Goal: Task Accomplishment & Management: Manage account settings

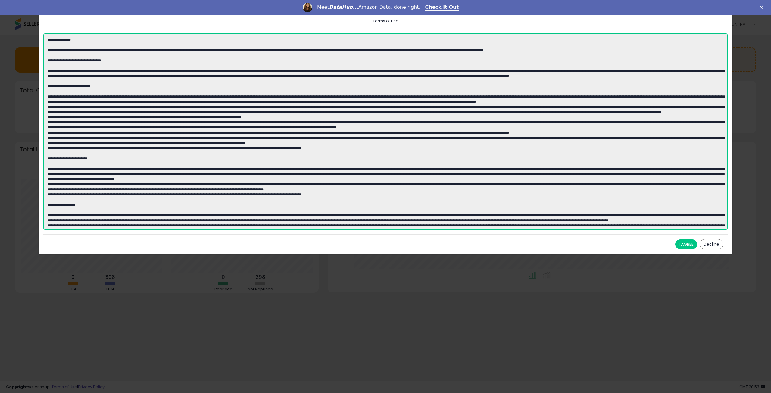
scroll to position [808, 0]
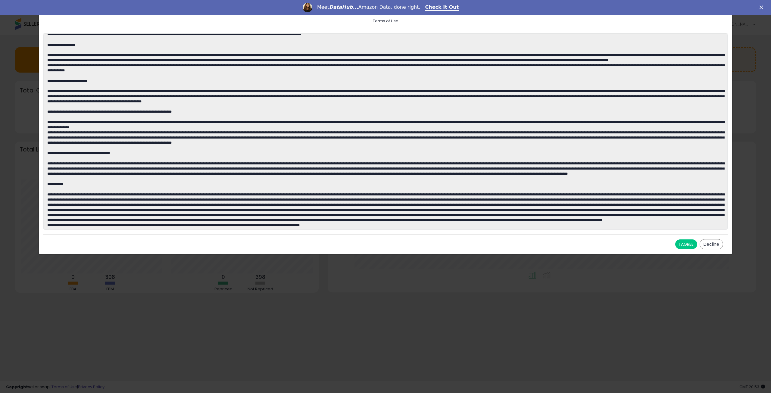
click at [692, 243] on button "I AGREE" at bounding box center [686, 244] width 22 height 10
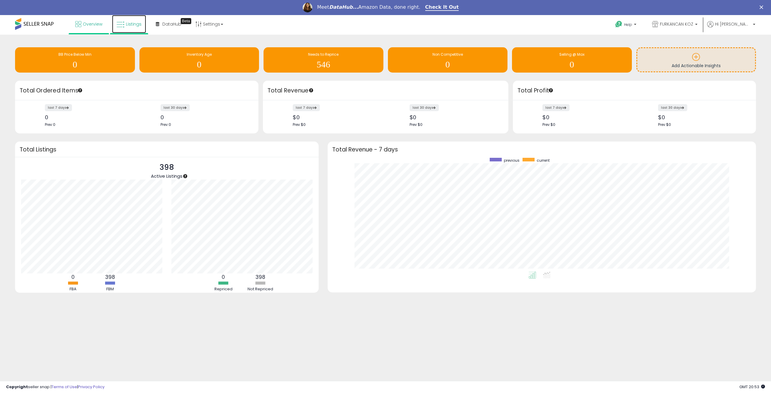
click at [125, 21] on link "Listings" at bounding box center [129, 24] width 34 height 18
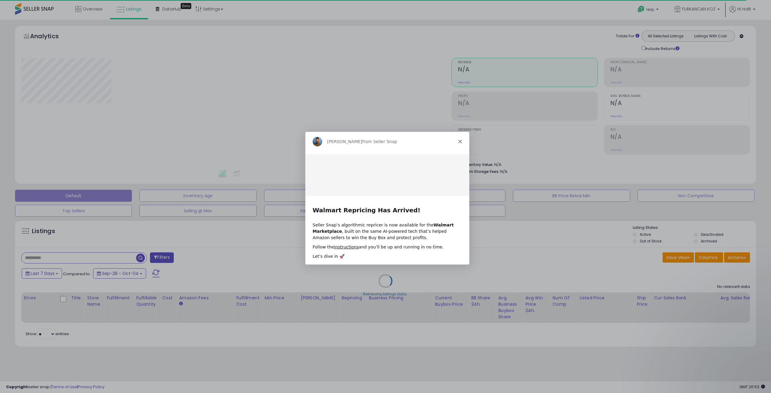
click at [459, 140] on polygon "Close" at bounding box center [460, 141] width 4 height 4
click at [0, 0] on div "Retrieving aggregations.." at bounding box center [0, 0] width 0 height 0
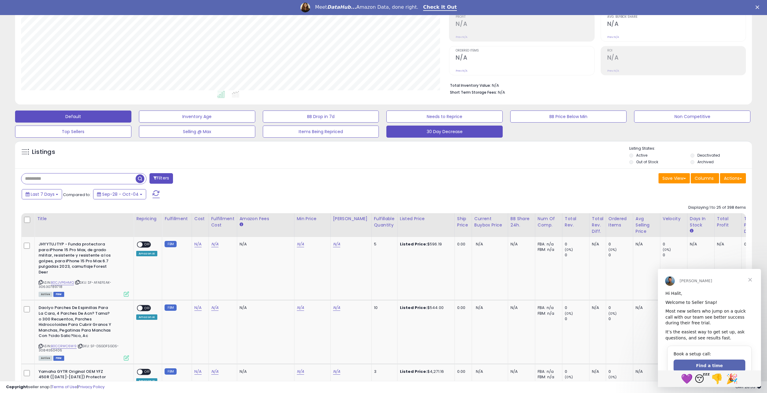
scroll to position [95, 0]
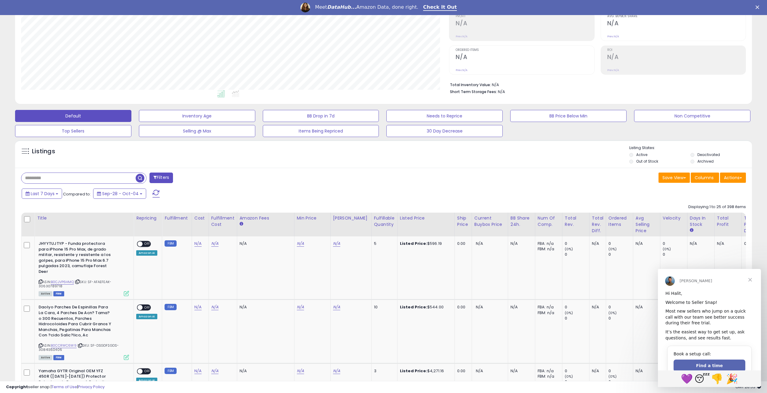
click at [748, 278] on span "Close" at bounding box center [750, 280] width 22 height 22
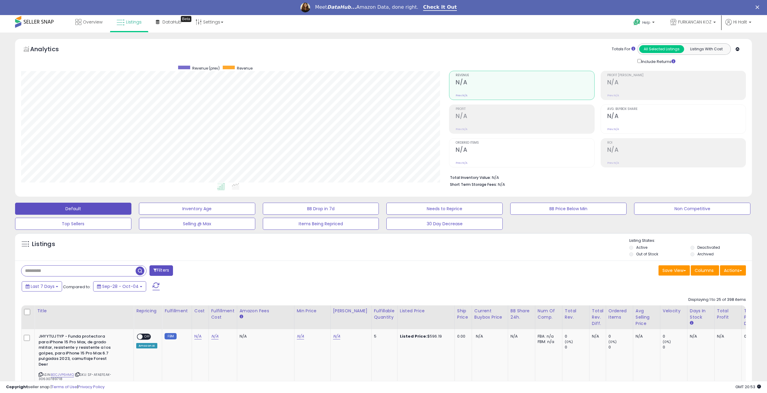
scroll to position [0, 0]
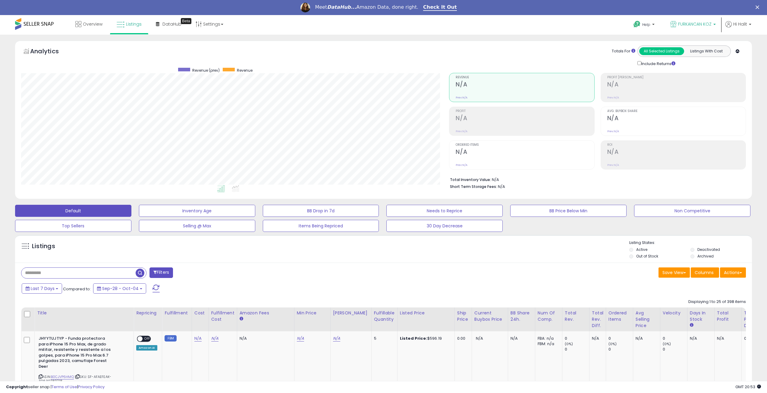
click at [706, 25] on span "FURKANCAN KOZ" at bounding box center [694, 24] width 33 height 6
click at [205, 23] on link "Settings" at bounding box center [209, 24] width 37 height 18
click at [208, 64] on link "User settings" at bounding box center [210, 62] width 26 height 6
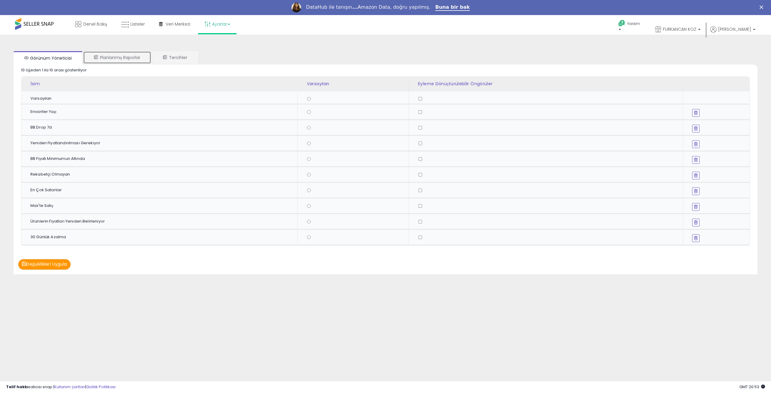
click at [116, 61] on link "Planlanmış Raporlar" at bounding box center [117, 57] width 68 height 13
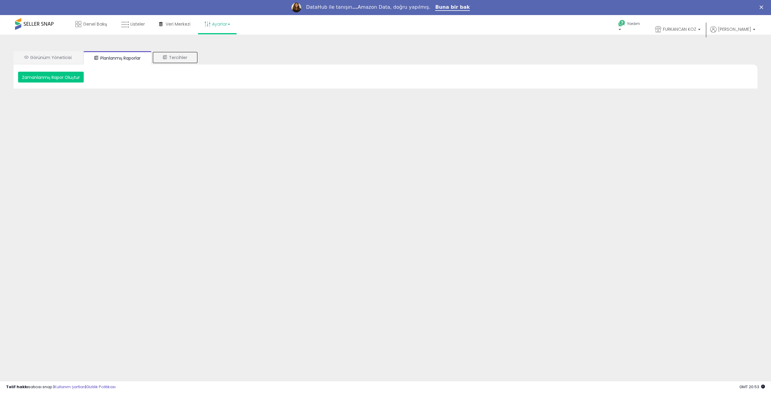
click at [181, 56] on font "Tercihler" at bounding box center [178, 58] width 18 height 6
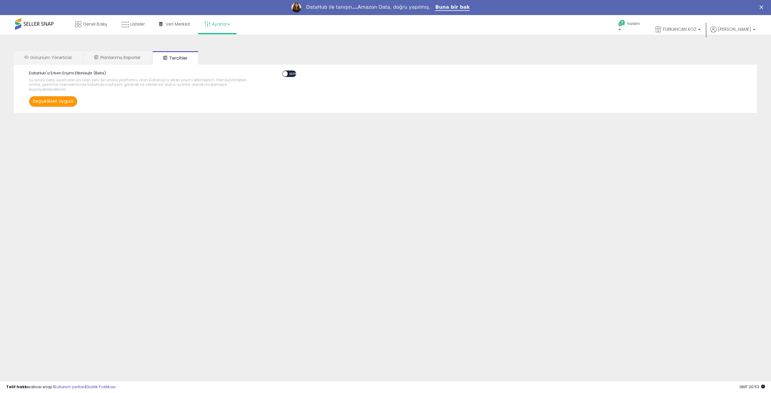
click at [220, 24] on font "Ayarlar" at bounding box center [219, 24] width 15 height 6
click at [228, 46] on font "Mağaza ayarları" at bounding box center [222, 46] width 32 height 6
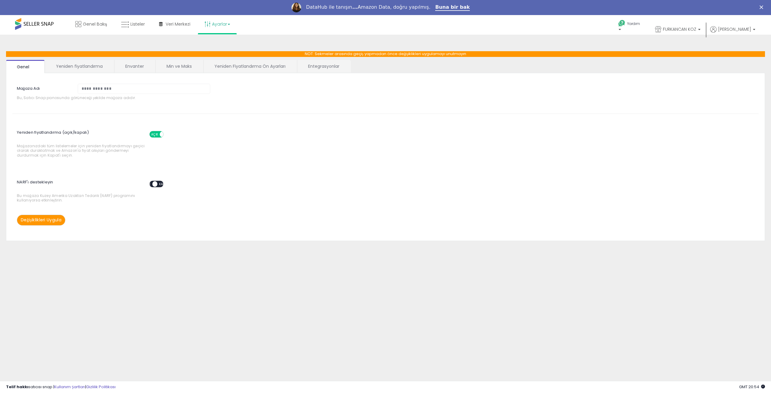
click at [59, 65] on font "Yeniden fiyatlandırma" at bounding box center [79, 66] width 47 height 6
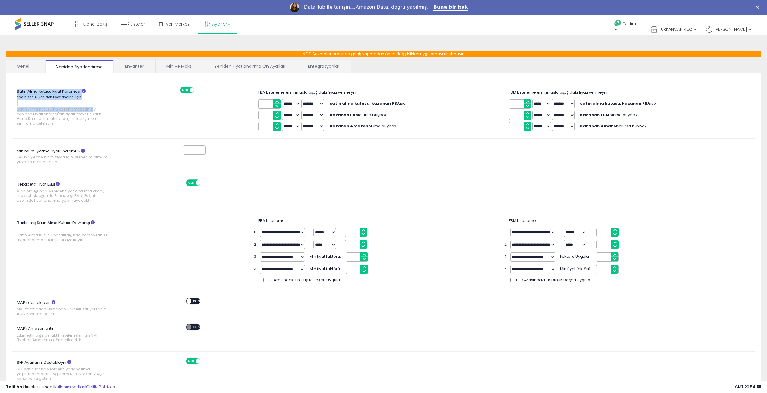
drag, startPoint x: 12, startPoint y: 109, endPoint x: 90, endPoint y: 112, distance: 77.7
click at [90, 112] on div "Satın Alma Kutusu Fiyat Koruması * yalnızca AI yeniden fiyatlandırıcı için Satı…" at bounding box center [70, 108] width 125 height 42
click at [91, 112] on font "Satın Alma Kutusu'nu kazanamazsanız, AI Yeniden Fiyatlandırıcı'nın fiyatı mevcu…" at bounding box center [59, 116] width 85 height 19
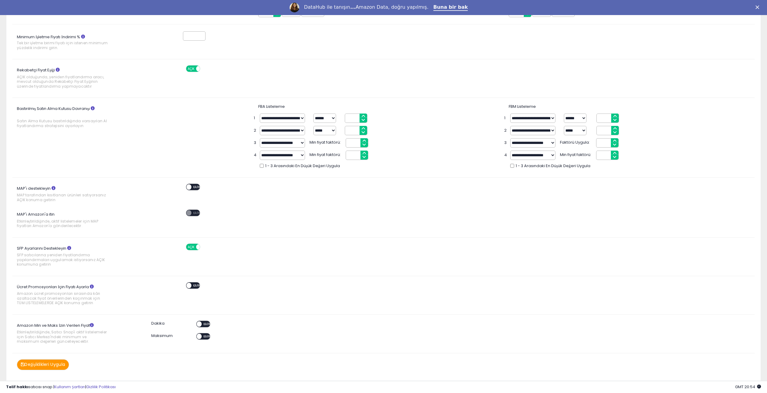
scroll to position [132, 0]
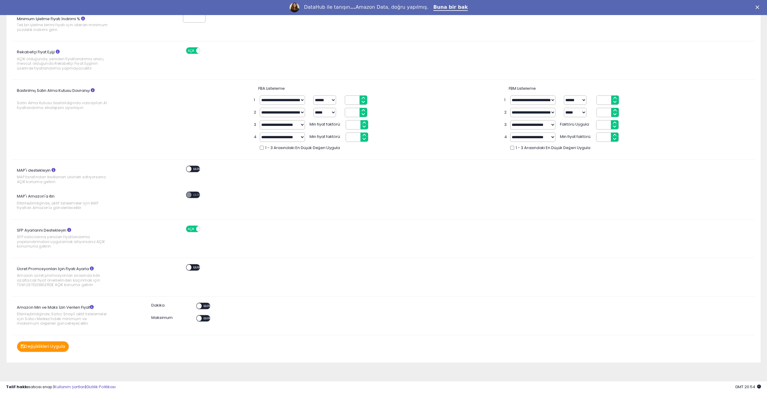
click at [205, 305] on font "KAPALI" at bounding box center [207, 306] width 9 height 4
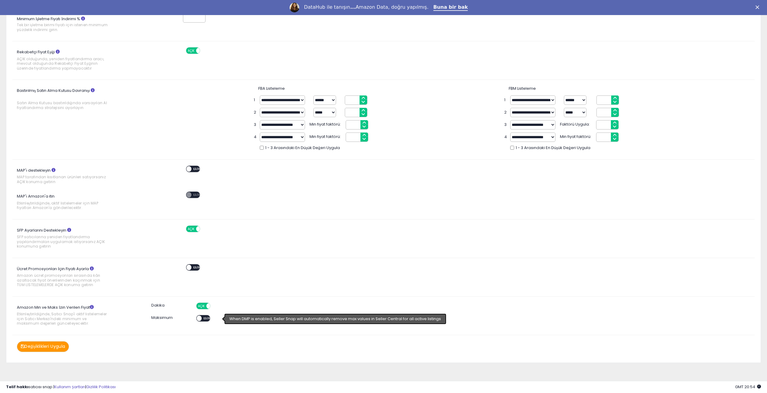
click at [204, 317] on font "KAPALI" at bounding box center [207, 319] width 9 height 4
click at [205, 319] on font "AÇIK" at bounding box center [201, 319] width 7 height 4
click at [205, 307] on font "AÇIK" at bounding box center [201, 306] width 7 height 4
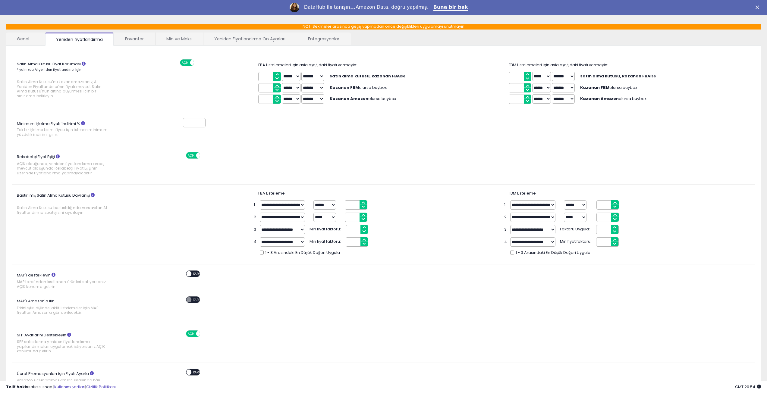
scroll to position [0, 0]
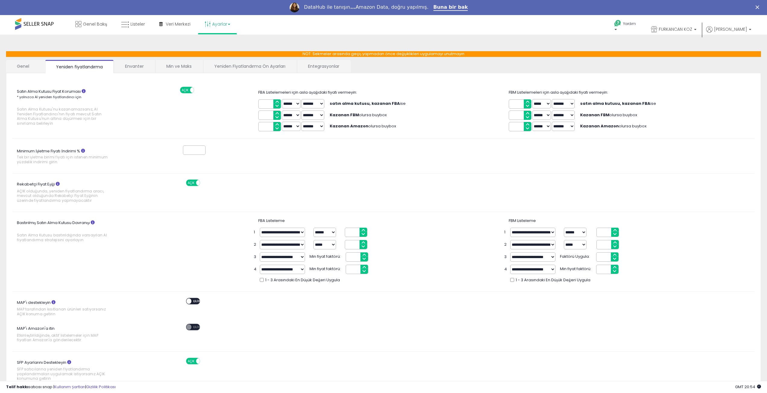
click at [178, 65] on font "Min ve Maks" at bounding box center [178, 66] width 25 height 6
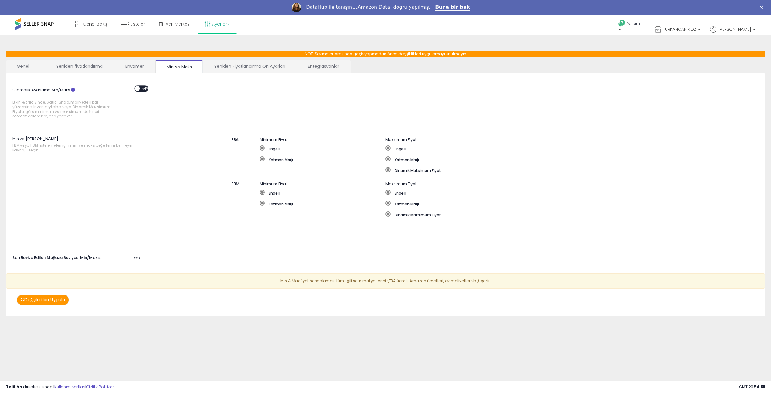
click at [139, 88] on span at bounding box center [137, 88] width 5 height 5
click at [136, 88] on span at bounding box center [137, 88] width 5 height 5
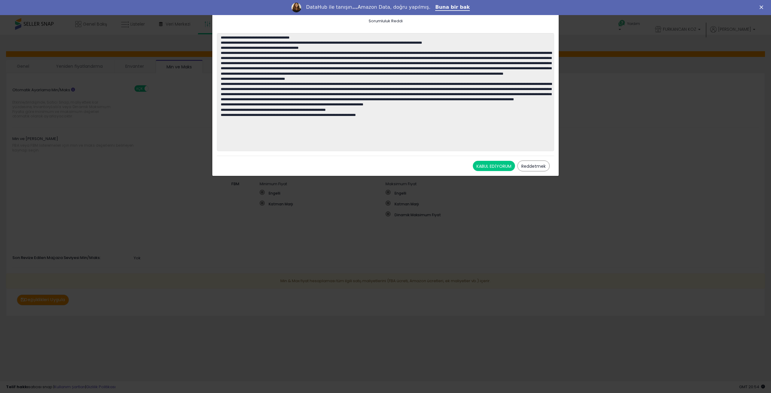
click at [489, 167] on font "KABUL EDİYORUM" at bounding box center [493, 166] width 35 height 6
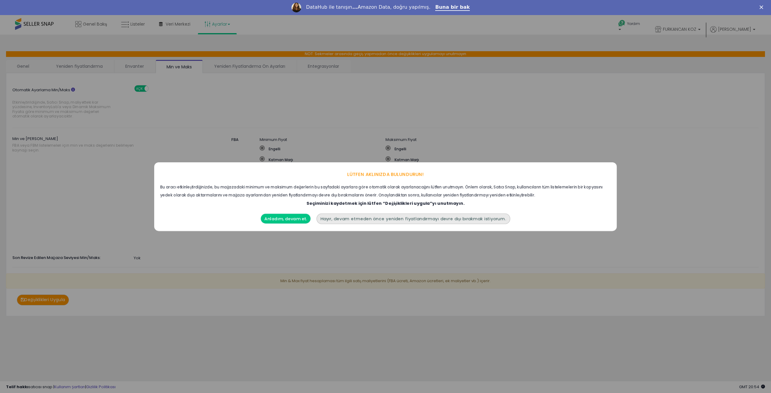
click at [286, 221] on font "Anladım, devam et." at bounding box center [285, 219] width 42 height 6
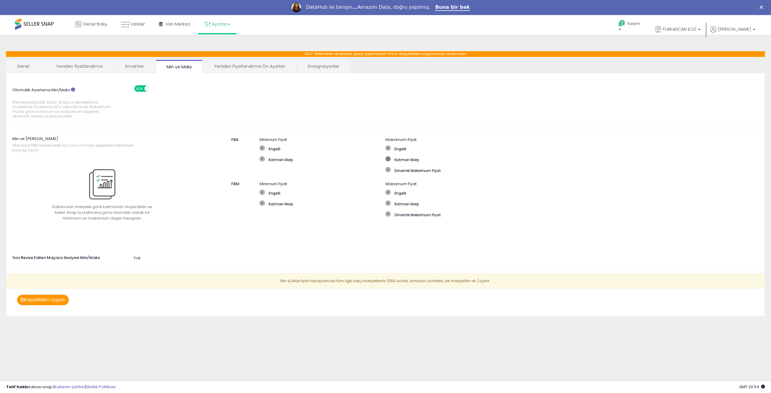
click at [387, 158] on span at bounding box center [388, 158] width 5 height 5
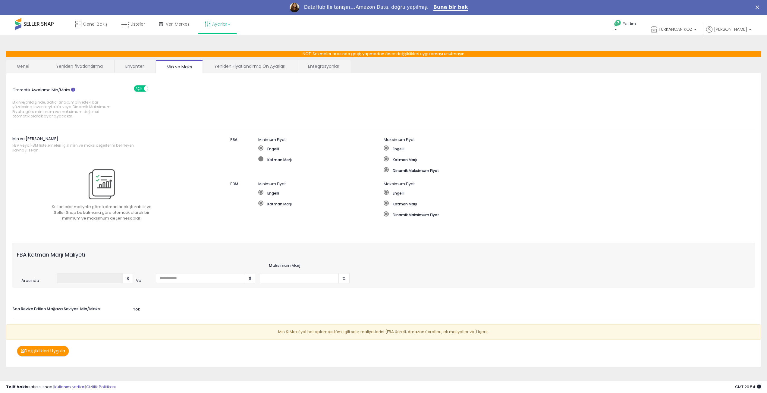
click at [264, 160] on label "Katman Marjı" at bounding box center [320, 159] width 125 height 6
click at [260, 204] on span at bounding box center [260, 203] width 5 height 5
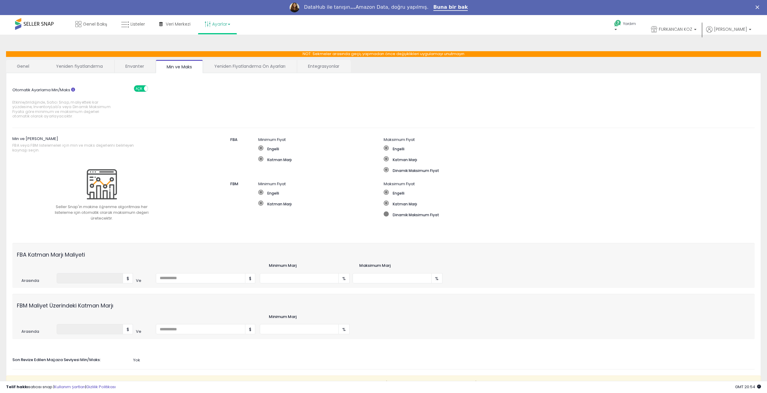
click at [387, 216] on label "Dinamik Maksimum Fiyat" at bounding box center [508, 214] width 250 height 6
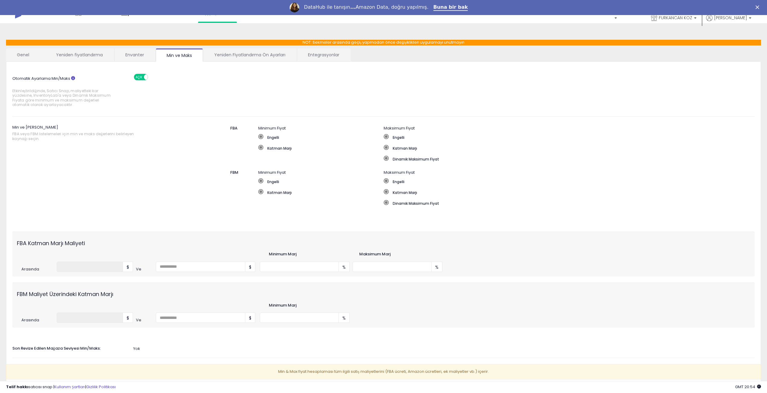
scroll to position [2, 0]
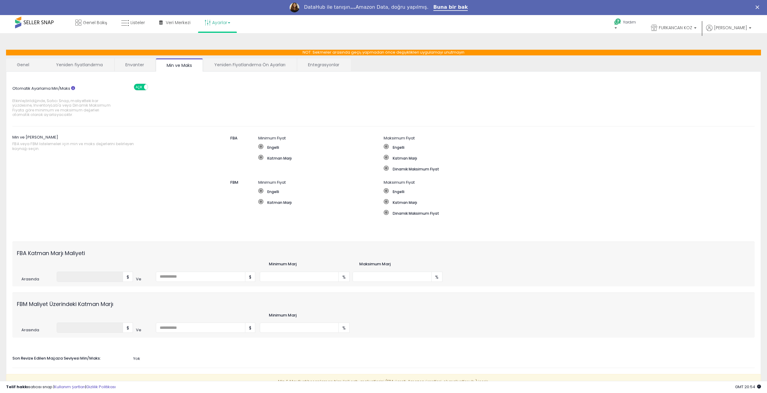
click at [252, 62] on font "Yeniden Fiyatlandırma Ön Ayarları" at bounding box center [249, 65] width 71 height 6
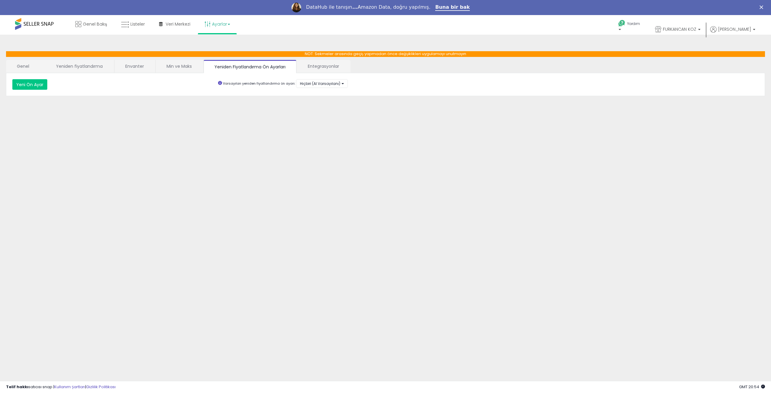
click at [315, 65] on font "Entegrasyonlar" at bounding box center [323, 66] width 31 height 6
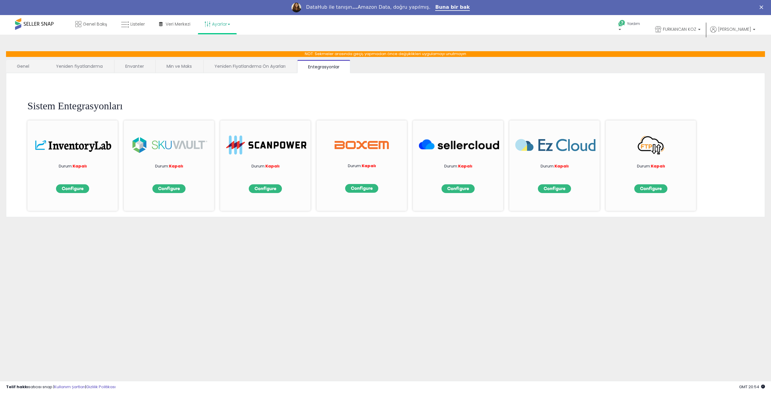
click at [257, 63] on font "Yeniden Fiyatlandırma Ön Ayarları" at bounding box center [249, 66] width 71 height 6
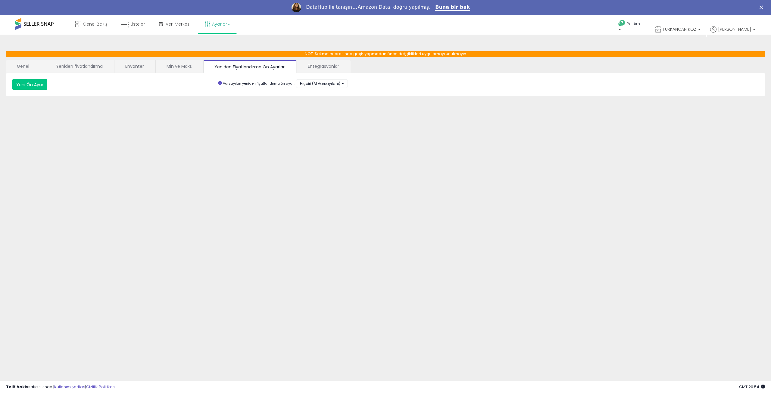
click at [194, 66] on link "Min ve Maks" at bounding box center [179, 66] width 47 height 13
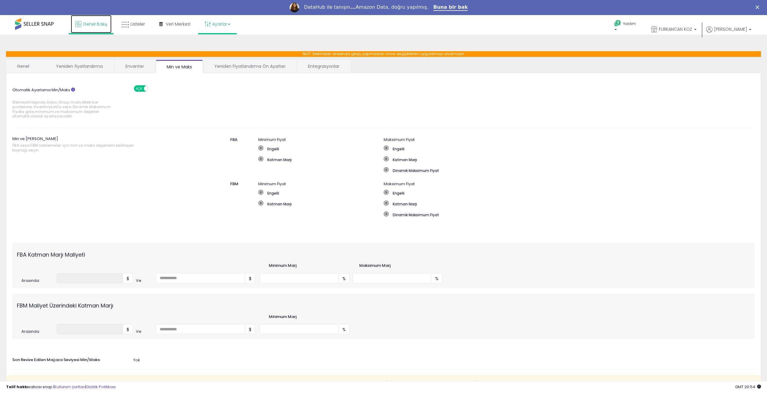
click at [80, 23] on icon at bounding box center [78, 24] width 6 height 6
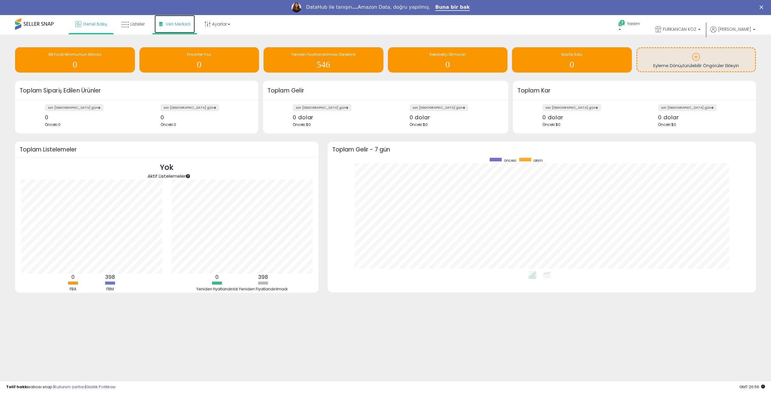
click at [185, 20] on link "Veri Merkezi" at bounding box center [175, 24] width 40 height 18
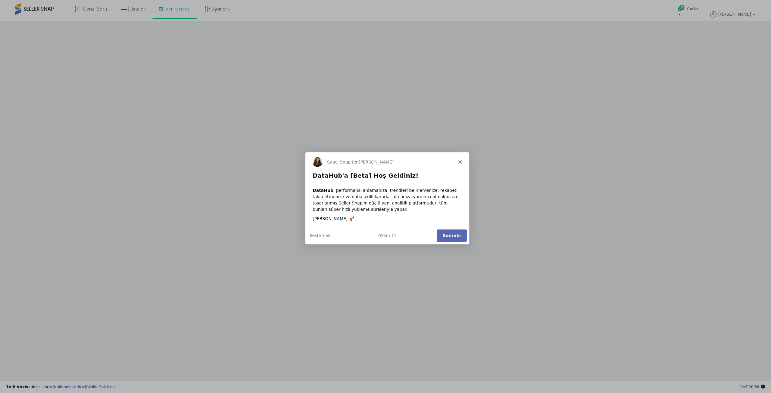
click at [456, 162] on div "Satıcı Snap'ten Georgie" at bounding box center [387, 161] width 164 height 19
click at [460, 161] on icon "Kapalı" at bounding box center [460, 162] width 4 height 4
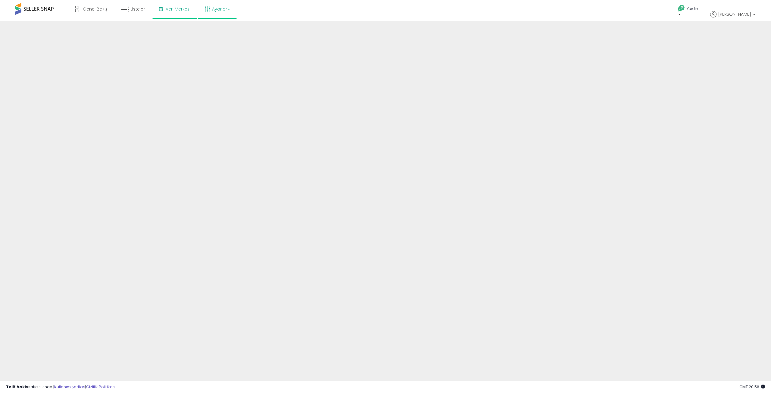
click at [217, 8] on font "Ayarlar" at bounding box center [219, 9] width 15 height 6
click at [221, 11] on font "Ayarlar" at bounding box center [219, 9] width 15 height 6
click at [220, 15] on link "Ayarlar" at bounding box center [217, 9] width 35 height 18
click at [222, 28] on font "Mağaza ayarları" at bounding box center [222, 31] width 32 height 6
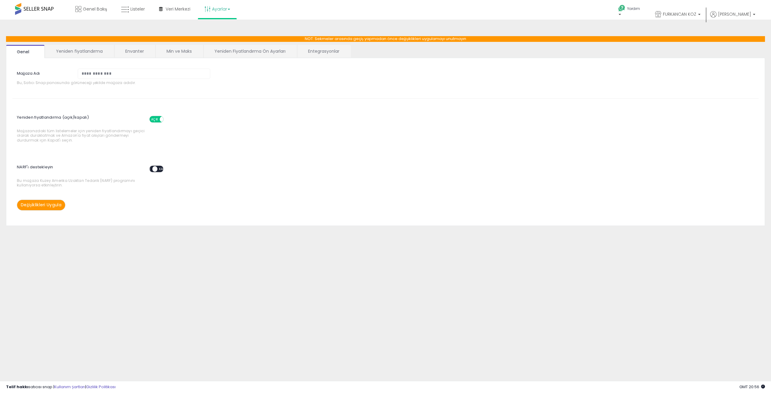
click at [314, 48] on link "Entegrasyonlar" at bounding box center [323, 51] width 53 height 13
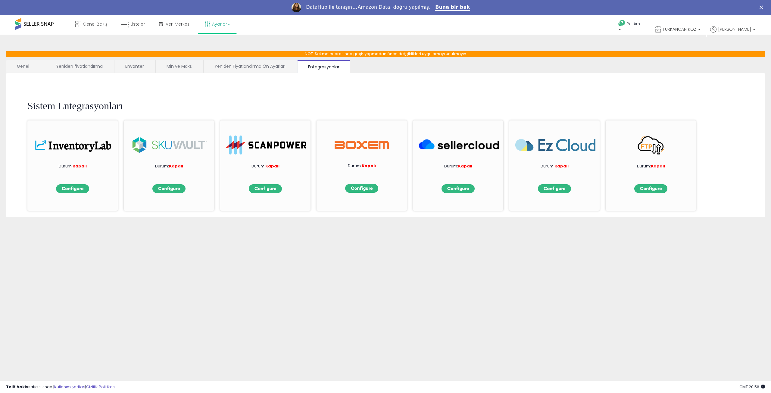
click at [231, 68] on font "Yeniden Fiyatlandırma Ön Ayarları" at bounding box center [249, 66] width 71 height 6
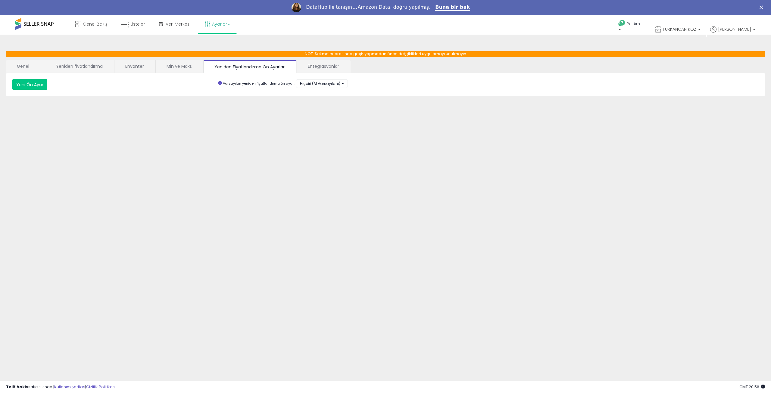
click at [175, 65] on font "Min ve Maks" at bounding box center [179, 66] width 25 height 6
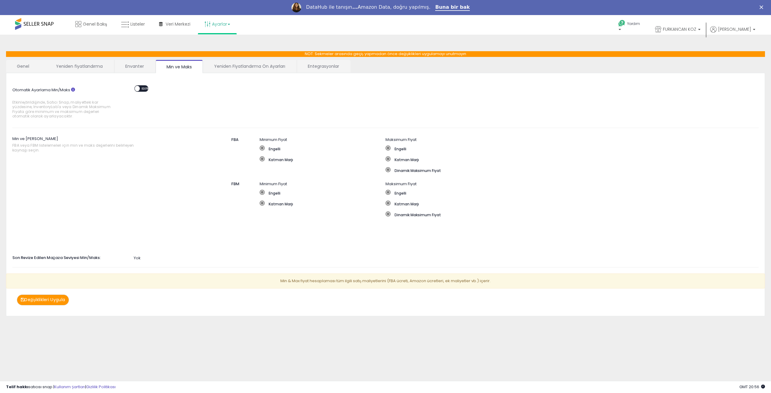
click at [143, 91] on span "KAPALI" at bounding box center [146, 88] width 13 height 5
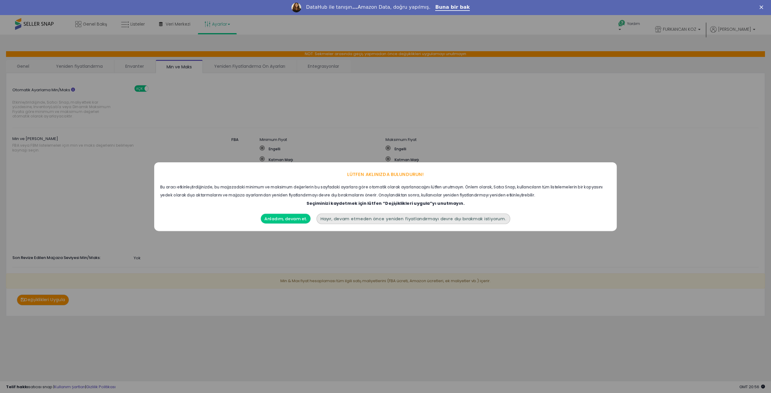
click at [298, 218] on font "Anladım, devam et." at bounding box center [285, 219] width 42 height 6
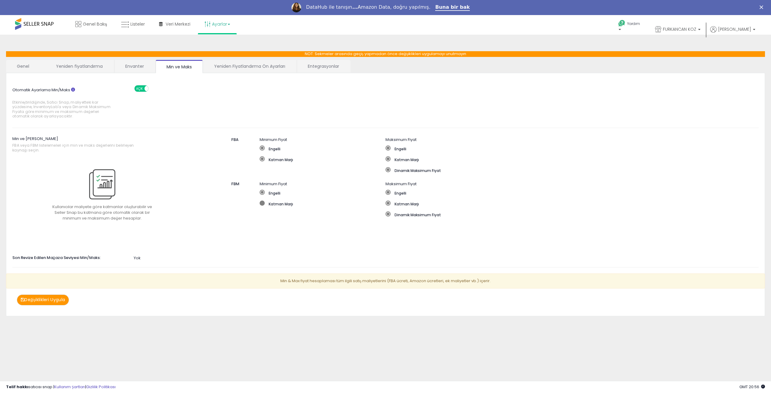
click at [263, 205] on span at bounding box center [262, 203] width 5 height 5
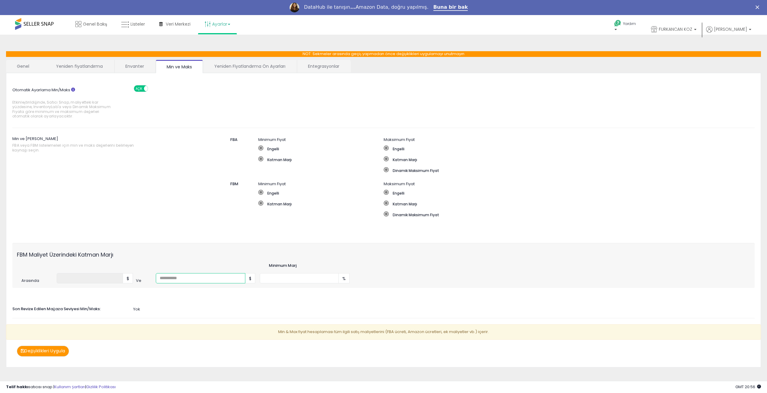
click at [211, 277] on input "number" at bounding box center [200, 278] width 89 height 10
type input "**"
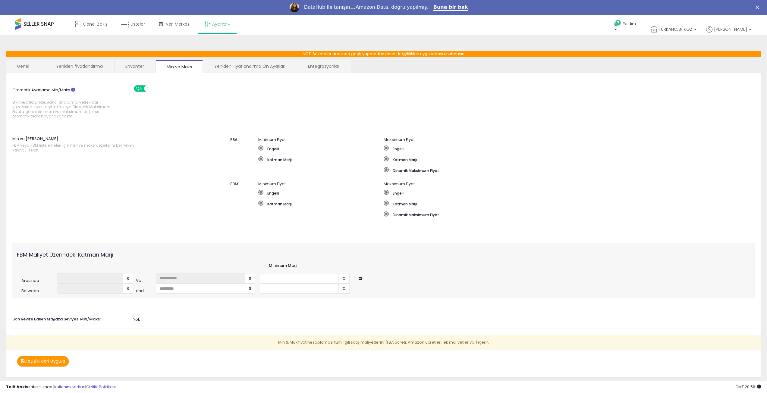
click at [252, 278] on span "$" at bounding box center [250, 278] width 10 height 10
click at [209, 291] on input "number" at bounding box center [200, 288] width 89 height 10
click at [250, 289] on font "$" at bounding box center [250, 289] width 2 height 6
click at [240, 288] on input "****" at bounding box center [200, 288] width 89 height 10
click at [239, 289] on input "****" at bounding box center [200, 288] width 89 height 10
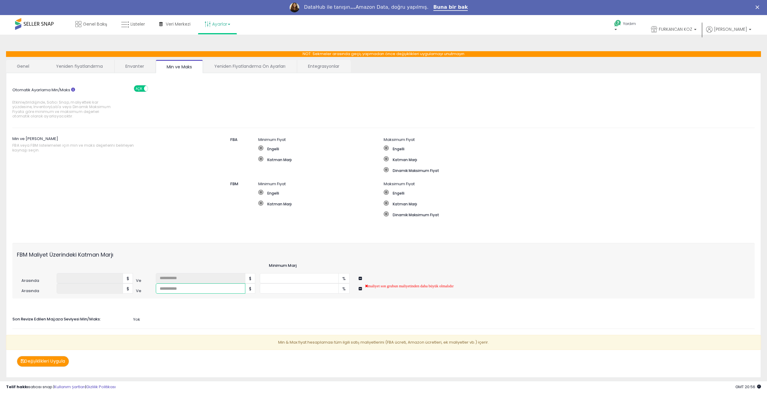
type input "****"
click at [240, 287] on input "****" at bounding box center [200, 288] width 89 height 10
click at [321, 279] on input "number" at bounding box center [299, 278] width 79 height 10
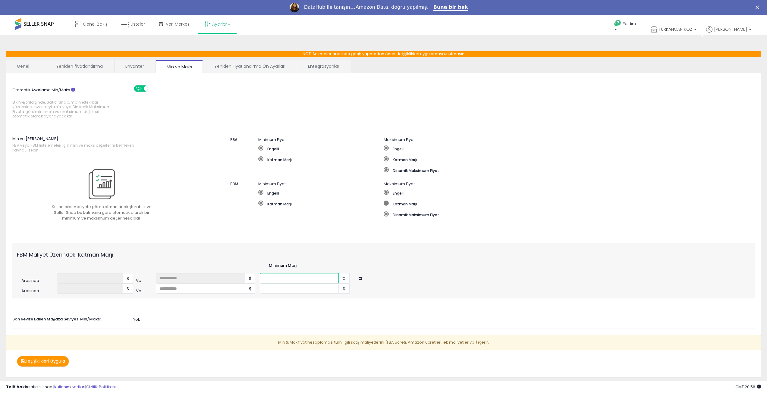
type input "**"
click at [386, 204] on span at bounding box center [385, 203] width 5 height 5
click at [385, 213] on span at bounding box center [385, 213] width 5 height 5
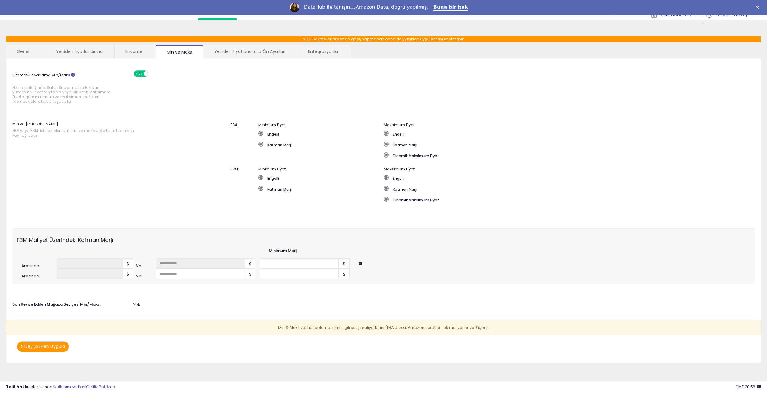
scroll to position [12, 0]
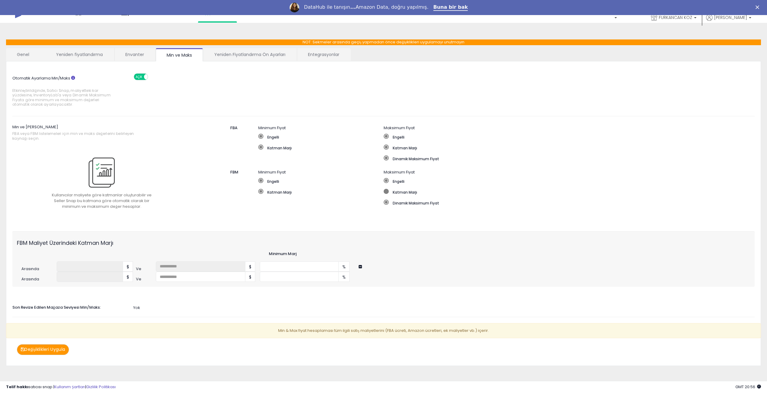
click at [390, 192] on label "Katman Marjı" at bounding box center [508, 192] width 250 height 6
click at [369, 267] on input "number" at bounding box center [391, 266] width 79 height 10
type input "*"
type input "**"
click at [364, 277] on input "number" at bounding box center [391, 277] width 79 height 10
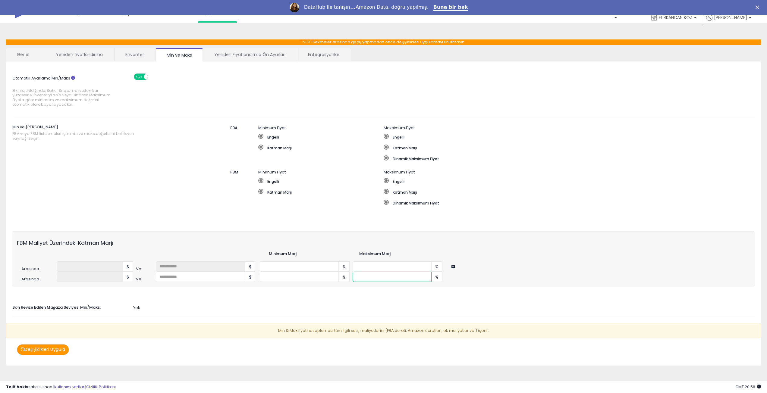
scroll to position [15, 0]
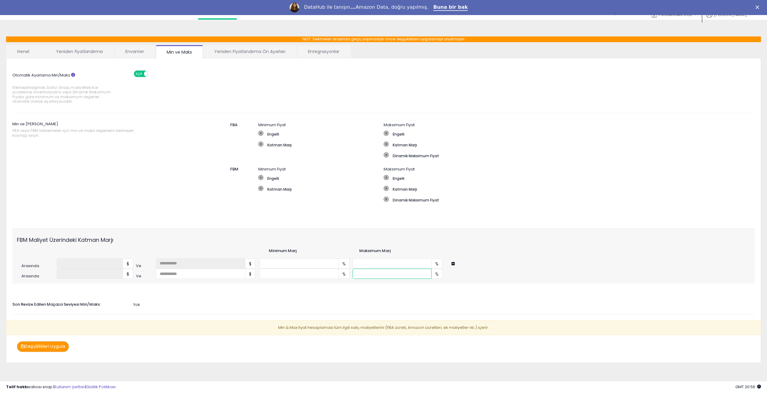
type input "**"
click at [139, 309] on div "Otomatik Ayarlama Min/Maks Etkinleştirildiğinde, Satıcı Snap, maliyetteki kar y…" at bounding box center [383, 208] width 742 height 288
click at [143, 305] on div "Yok" at bounding box center [383, 305] width 751 height 6
click at [79, 52] on font "Yeniden fiyatlandırma" at bounding box center [79, 51] width 47 height 6
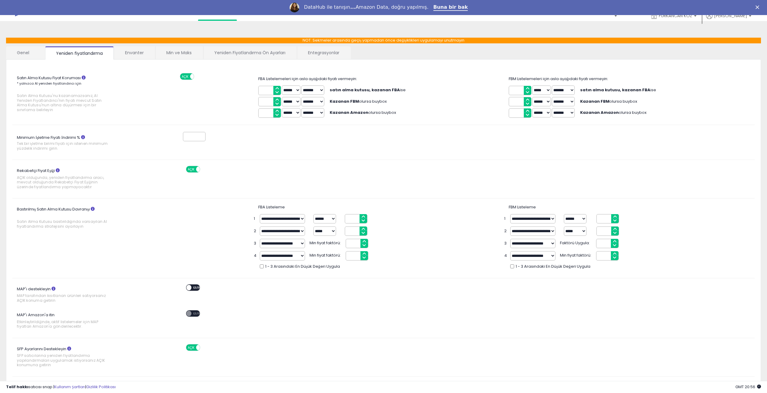
scroll to position [13, 0]
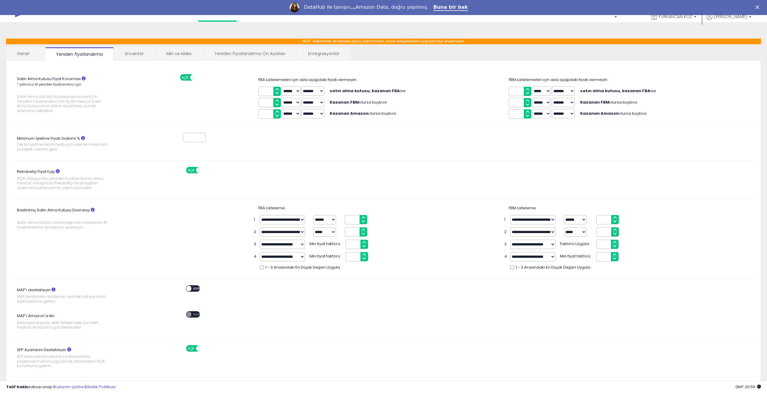
click at [198, 132] on div at bounding box center [194, 137] width 23 height 11
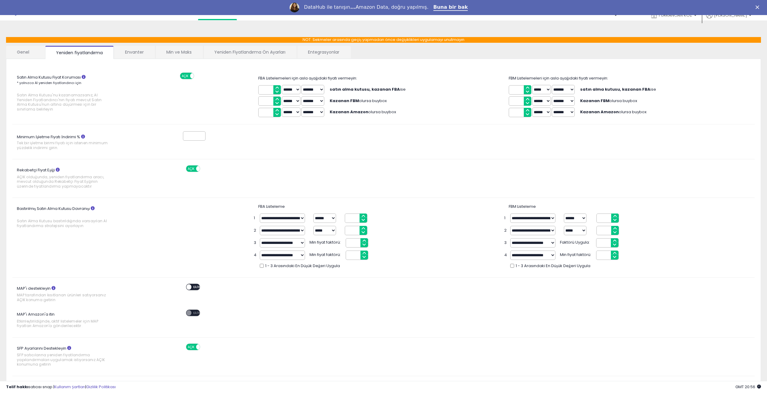
click at [197, 134] on input "*" at bounding box center [194, 135] width 23 height 9
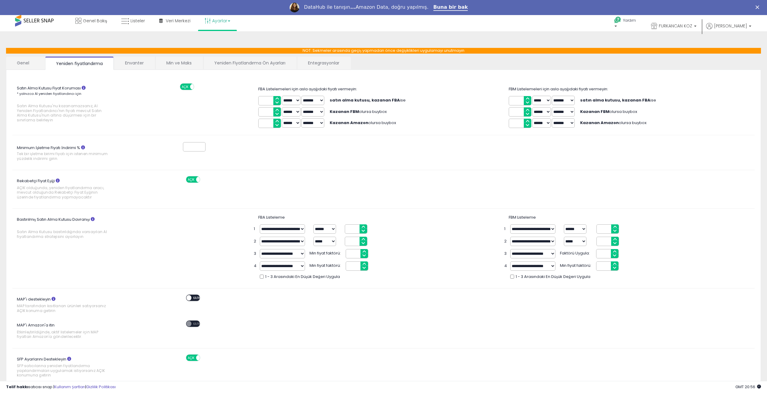
scroll to position [0, 0]
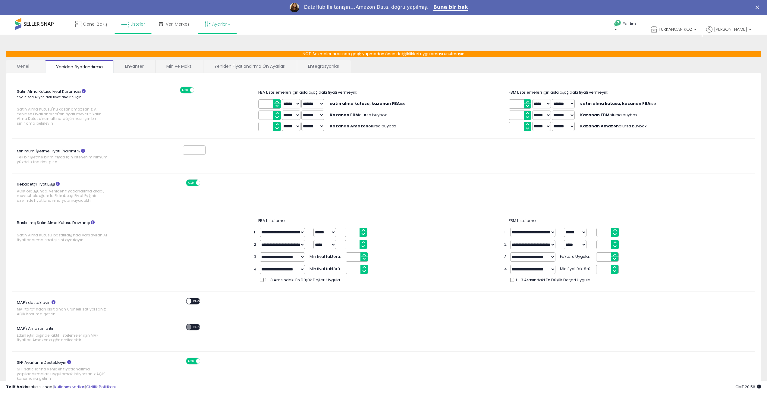
type input "*"
click at [136, 21] on link "Listeler" at bounding box center [133, 24] width 33 height 18
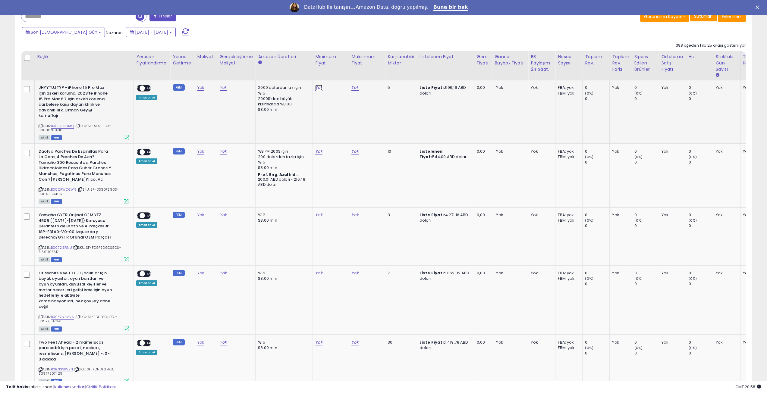
click at [317, 88] on font "Yok" at bounding box center [318, 88] width 7 height 6
click at [298, 73] on input "number" at bounding box center [302, 73] width 54 height 10
click at [77, 126] on icon at bounding box center [78, 125] width 4 height 3
click at [78, 127] on icon at bounding box center [78, 125] width 4 height 3
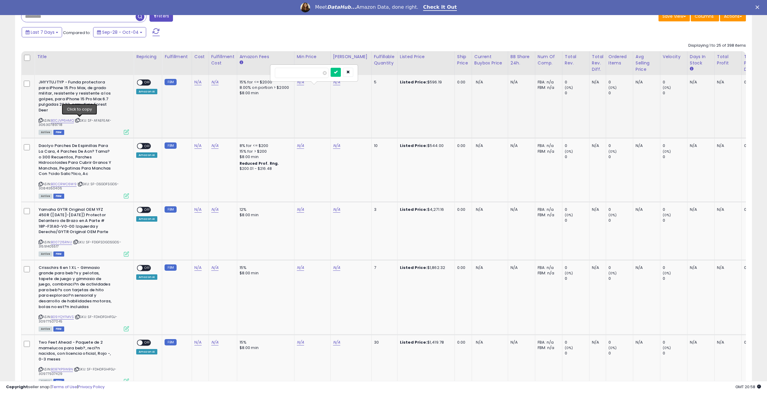
click at [80, 120] on icon at bounding box center [78, 120] width 4 height 3
drag, startPoint x: 297, startPoint y: 70, endPoint x: 270, endPoint y: 69, distance: 26.8
click at [270, 69] on div "****" at bounding box center [314, 72] width 88 height 17
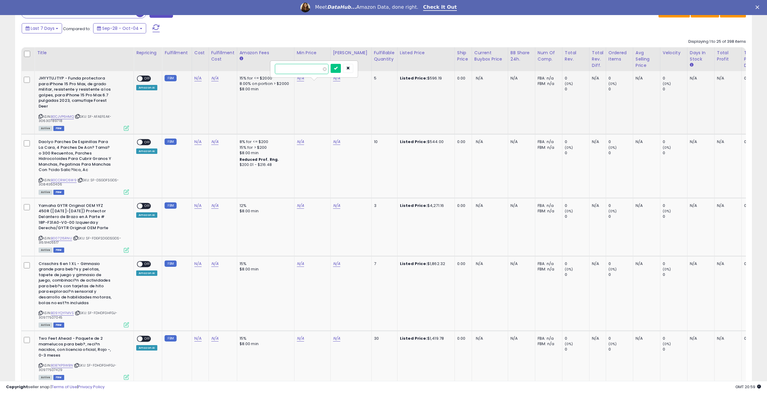
type input "***"
click at [335, 84] on td "N/A" at bounding box center [350, 102] width 41 height 63
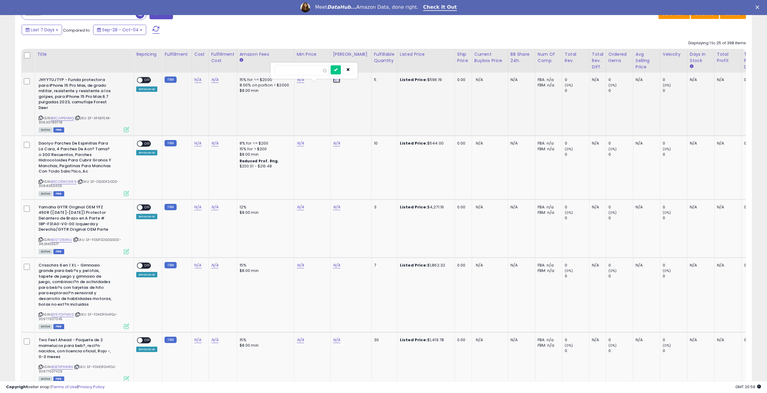
click at [335, 80] on link "N/A" at bounding box center [336, 80] width 7 height 6
type input "***"
click at [356, 64] on button "submit" at bounding box center [351, 64] width 10 height 9
click at [298, 80] on link "N/A" at bounding box center [300, 80] width 7 height 6
type input "***"
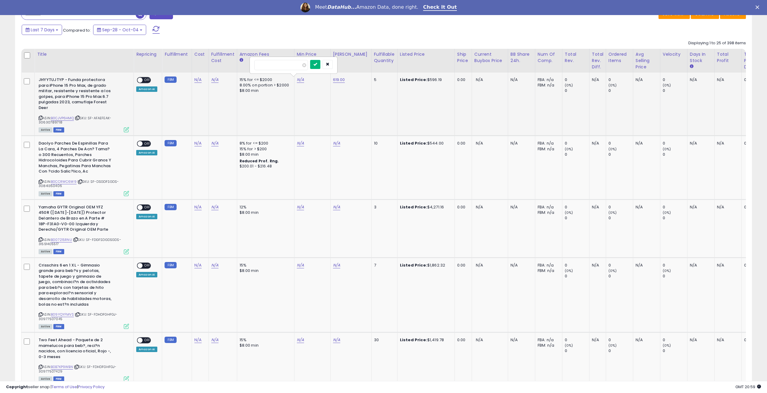
click at [317, 66] on icon "submit" at bounding box center [315, 64] width 4 height 4
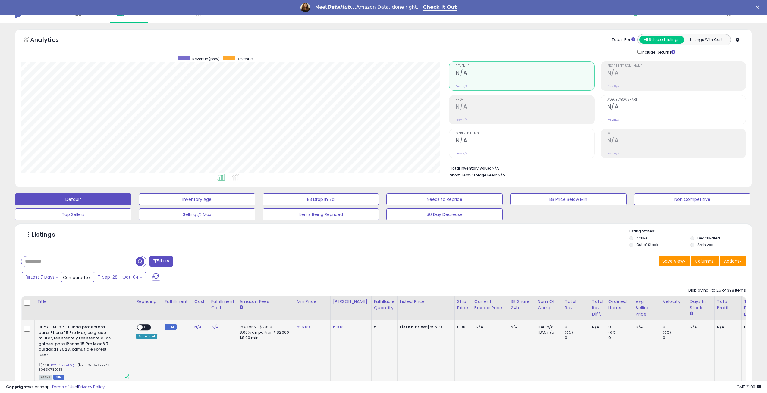
scroll to position [0, 0]
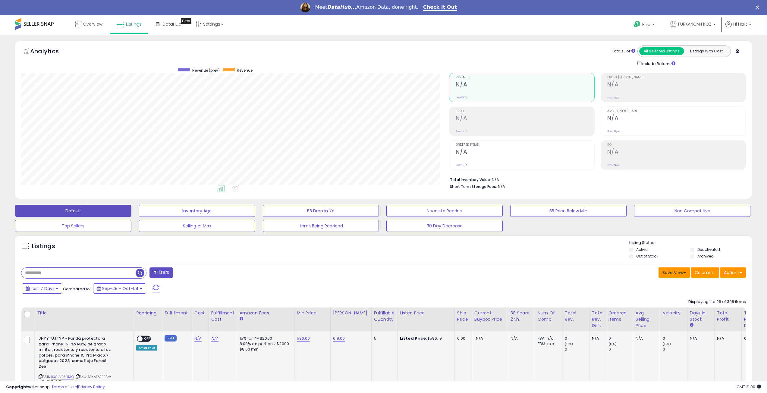
click at [672, 272] on button "Save View" at bounding box center [673, 272] width 31 height 10
click at [666, 288] on link "Save As New View" at bounding box center [655, 285] width 64 height 9
click at [651, 274] on button "Save" at bounding box center [656, 272] width 18 height 10
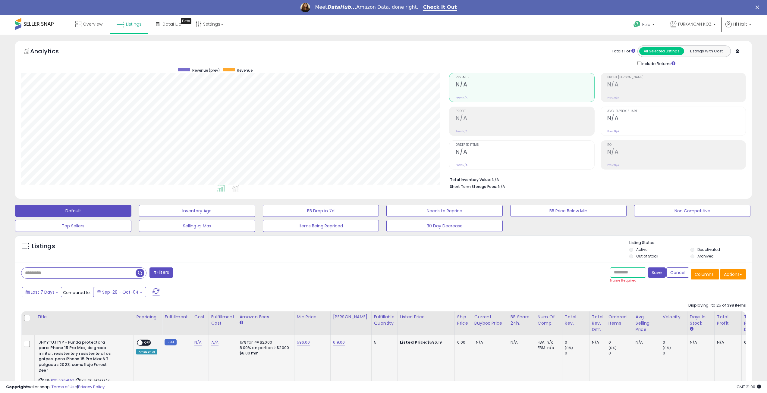
click at [636, 275] on input "text" at bounding box center [628, 272] width 36 height 10
type input "********"
click at [658, 275] on button "Save" at bounding box center [656, 272] width 18 height 10
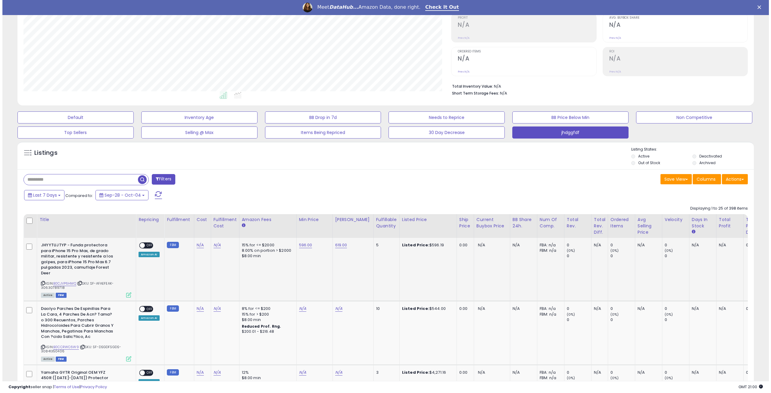
scroll to position [96, 0]
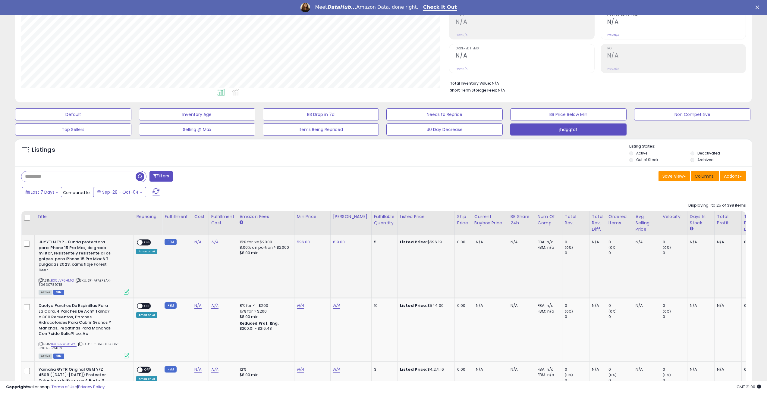
click at [706, 178] on span "Columns" at bounding box center [703, 176] width 19 height 6
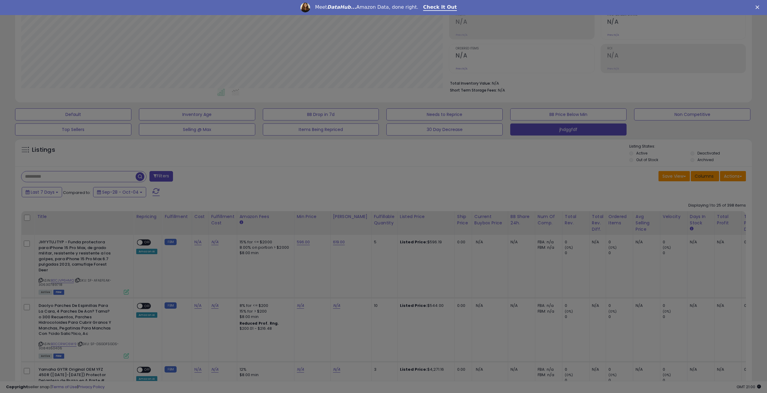
scroll to position [123, 430]
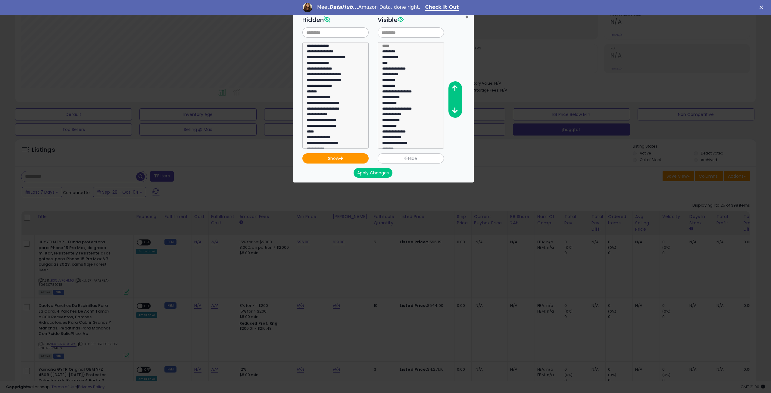
click at [465, 19] on span "×" at bounding box center [467, 17] width 4 height 9
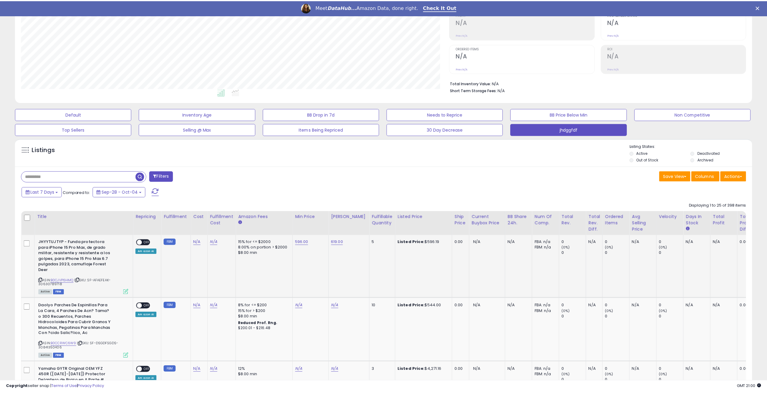
scroll to position [301073, 300768]
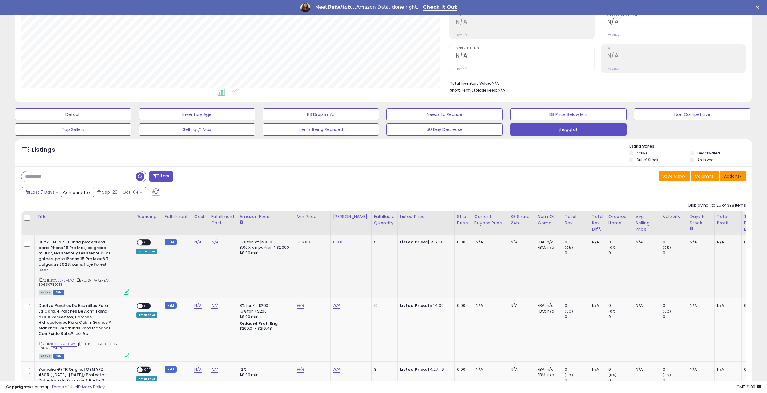
click at [733, 173] on button "Actions" at bounding box center [733, 176] width 26 height 10
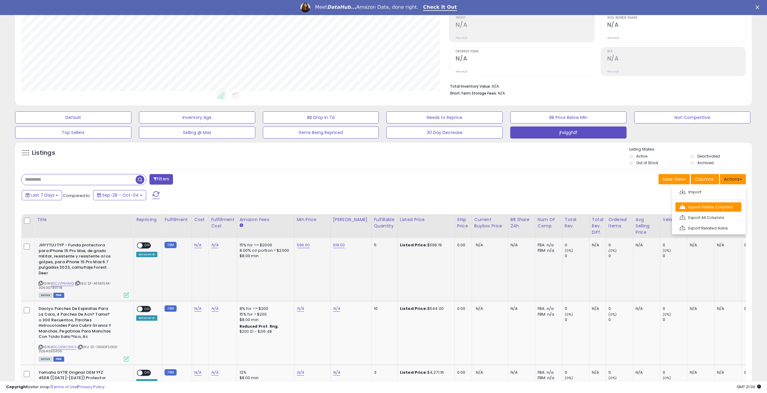
scroll to position [91, 0]
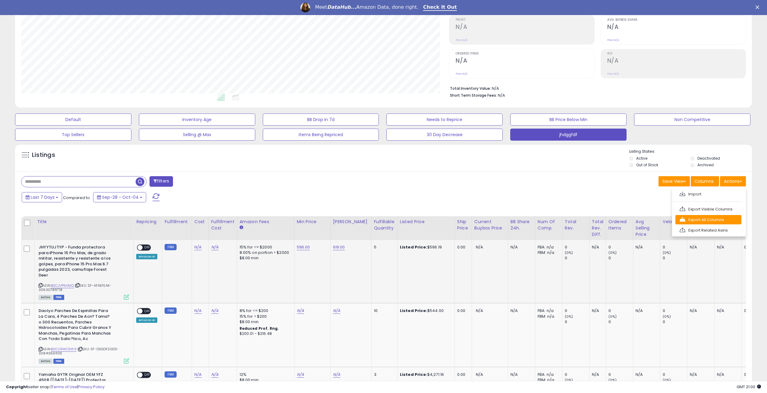
click at [707, 220] on link "Export All Columns" at bounding box center [708, 219] width 66 height 9
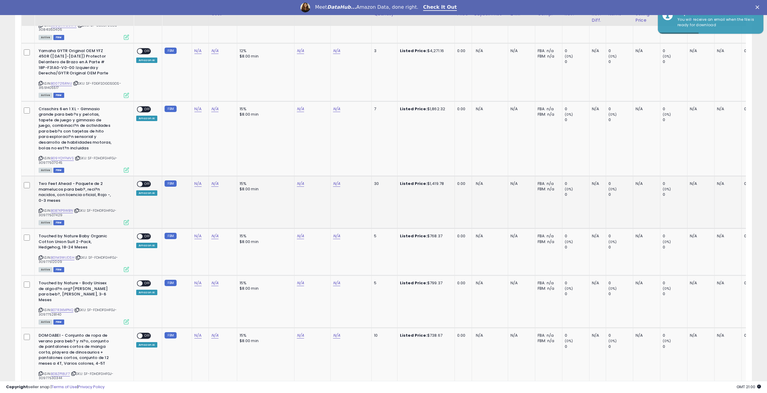
scroll to position [417, 0]
